Goal: Find specific page/section: Locate a particular part of the current website

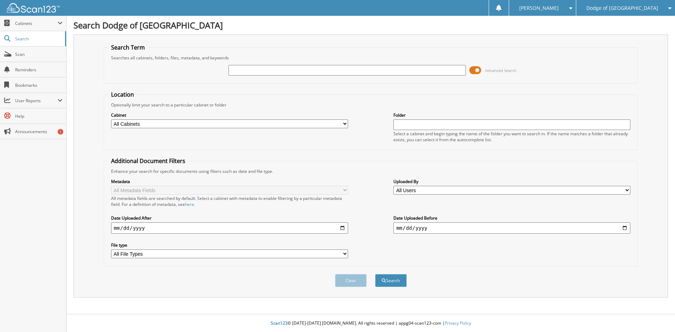
click at [478, 69] on span at bounding box center [475, 70] width 12 height 11
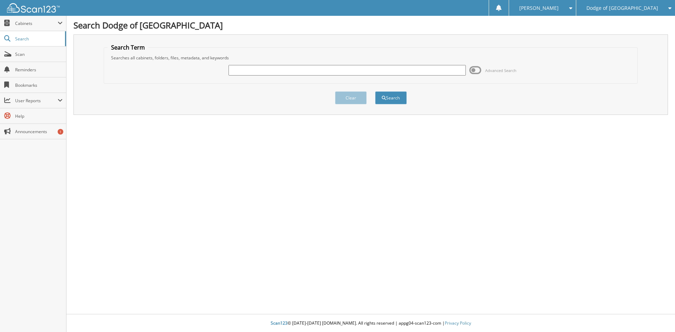
click at [267, 71] on input "text" at bounding box center [346, 70] width 237 height 11
type input "n68868"
click at [388, 100] on button "Search" at bounding box center [391, 97] width 32 height 13
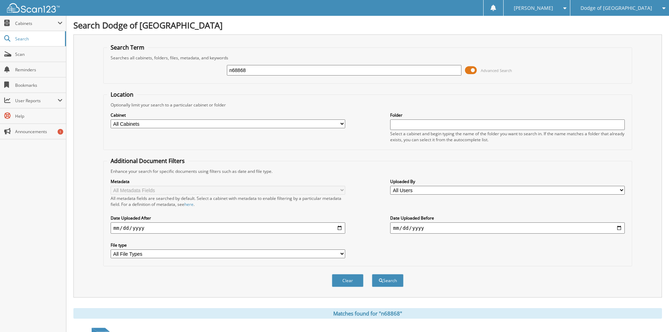
click at [472, 71] on span at bounding box center [471, 70] width 12 height 11
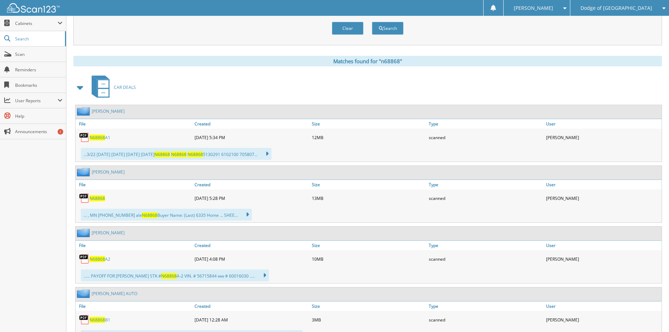
scroll to position [70, 0]
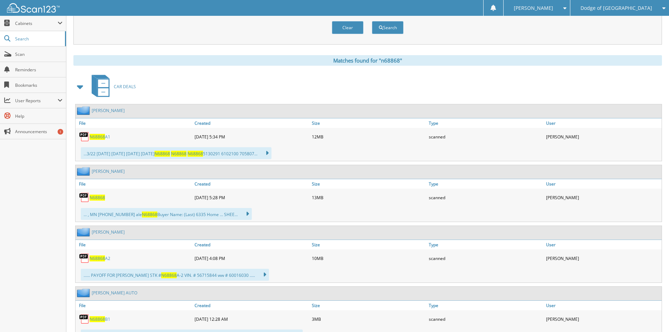
click at [96, 196] on span "N68868" at bounding box center [97, 198] width 15 height 6
click at [567, 6] on span at bounding box center [563, 8] width 7 height 5
click at [570, 34] on link "Logout" at bounding box center [537, 34] width 66 height 12
